Goal: Information Seeking & Learning: Learn about a topic

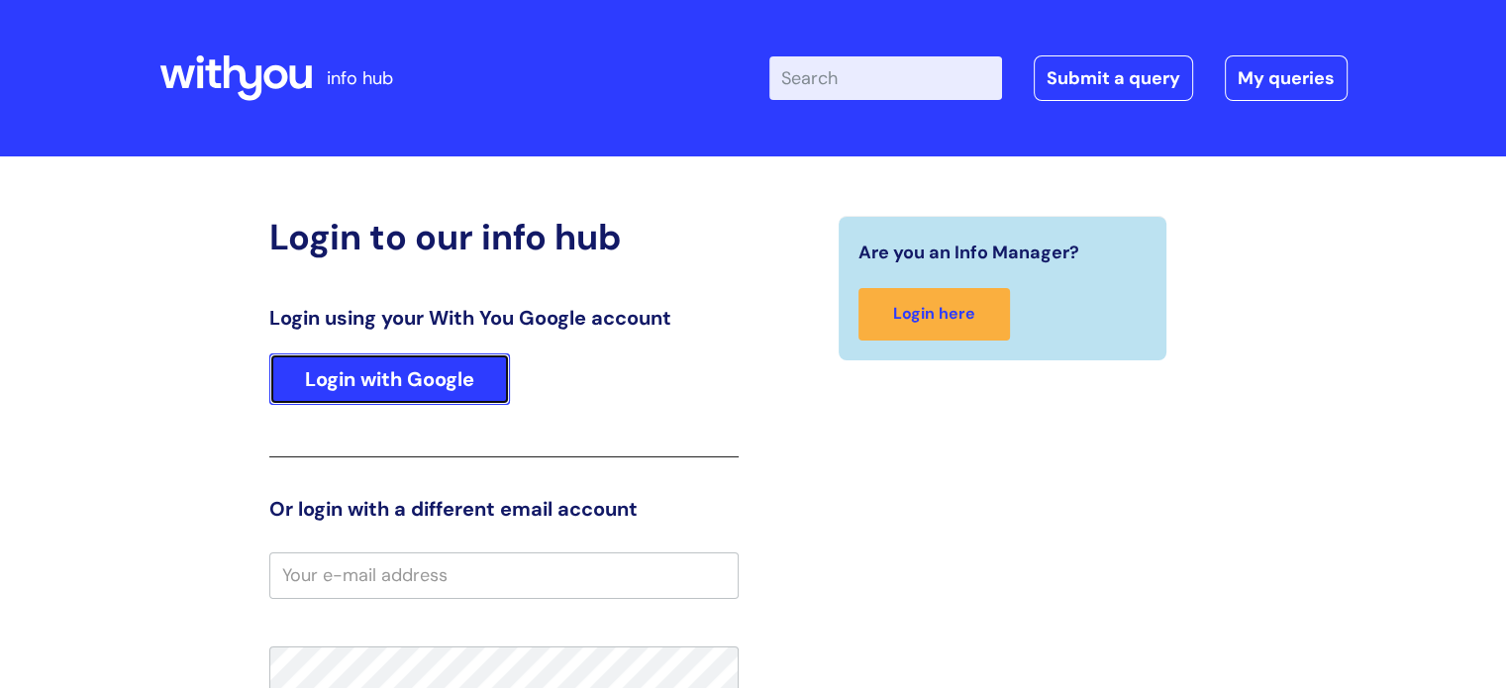
click at [360, 395] on link "Login with Google" at bounding box center [389, 379] width 241 height 51
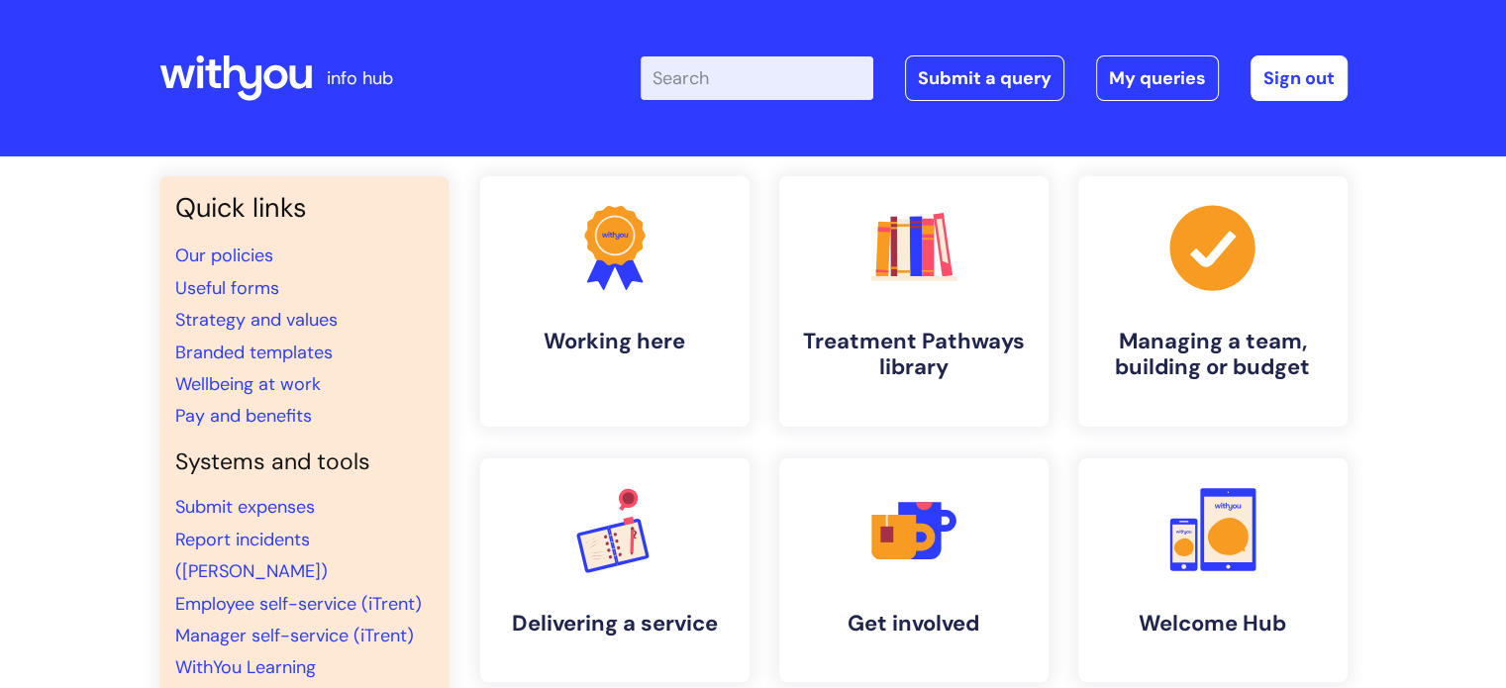
click at [764, 64] on input "Enter your search term here..." at bounding box center [757, 78] width 233 height 44
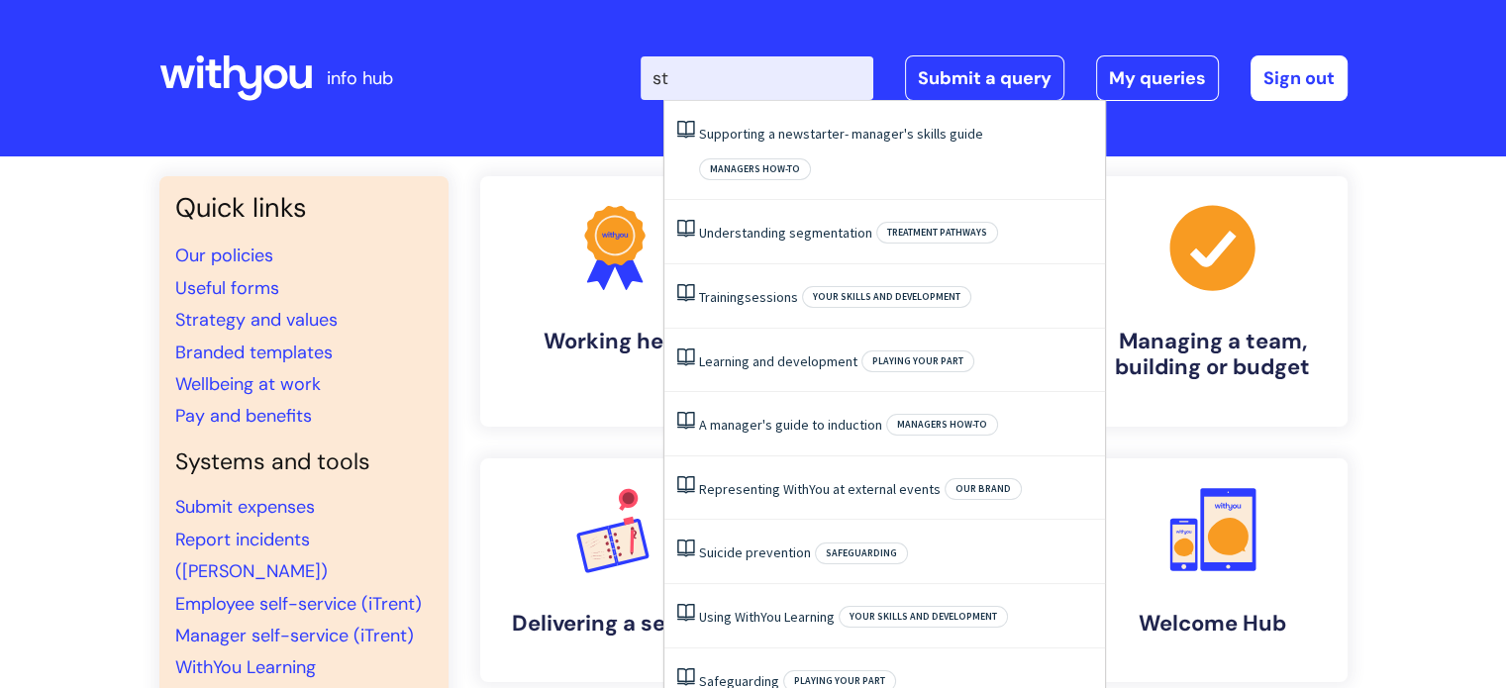
type input "s"
